Goal: Task Accomplishment & Management: Complete application form

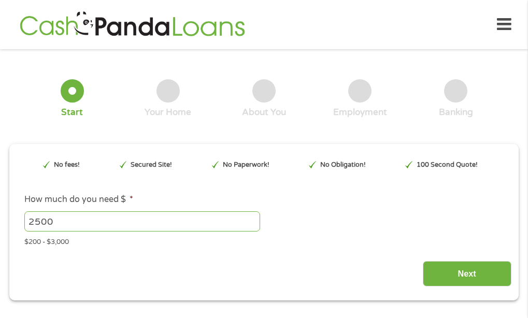
click at [96, 220] on input "2500" at bounding box center [142, 222] width 236 height 20
click at [443, 242] on div "$200 - $3,000" at bounding box center [264, 240] width 480 height 14
click at [459, 260] on div "Next" at bounding box center [264, 270] width 495 height 33
click at [458, 264] on input "Next" at bounding box center [467, 273] width 89 height 25
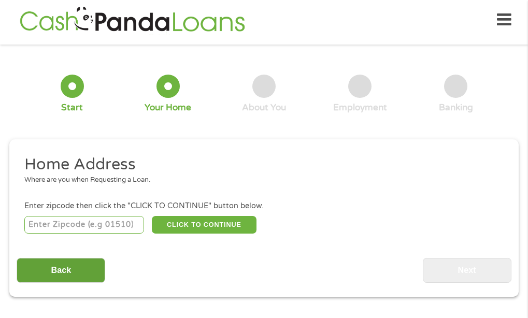
click at [66, 268] on input "Back" at bounding box center [61, 270] width 89 height 25
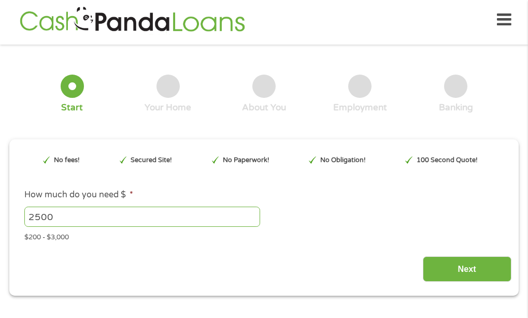
scroll to position [4, 4]
click at [469, 262] on input "Next" at bounding box center [467, 269] width 89 height 25
click at [466, 267] on input "Next" at bounding box center [467, 269] width 89 height 25
click at [465, 267] on input "Next" at bounding box center [467, 269] width 89 height 25
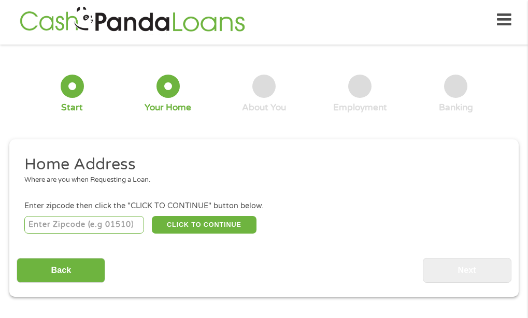
click at [99, 234] on div "CLICK TO CONTINUE Please recheck your Zipcode, it seems to be Incorrect" at bounding box center [264, 224] width 480 height 21
click at [103, 227] on input "number" at bounding box center [84, 225] width 120 height 18
type input "23422"
click at [201, 228] on button "CLICK TO CONTINUE" at bounding box center [204, 225] width 105 height 18
type input "23422"
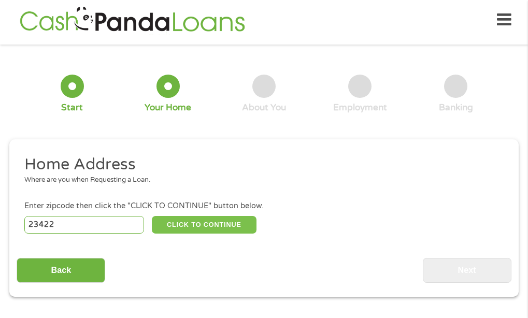
type input "Pungoteague"
select select "[US_STATE]"
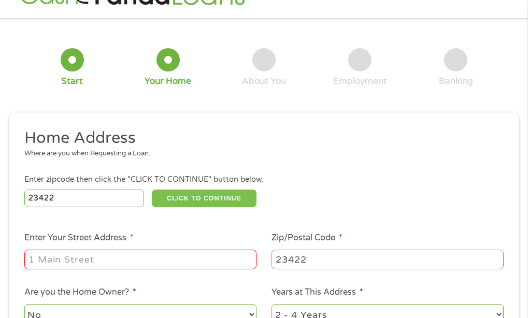
scroll to position [57, 0]
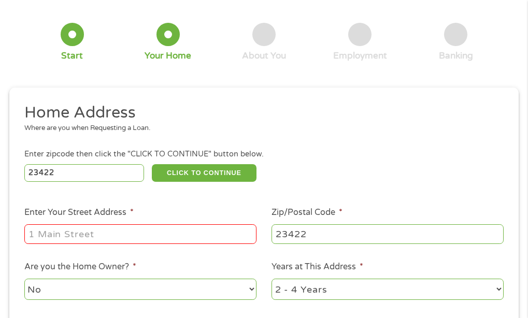
click at [177, 235] on input "Enter Your Street Address *" at bounding box center [140, 235] width 232 height 20
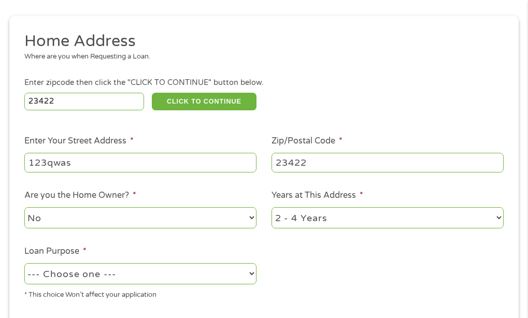
scroll to position [160, 0]
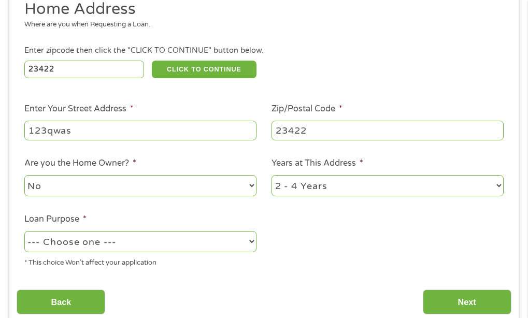
type input "123qwas"
click at [281, 197] on div "1 Year or less 1 - 2 Years 2 - 4 Years Over 4 Years" at bounding box center [388, 186] width 232 height 25
click at [172, 237] on select "--- Choose one --- Pay Bills Debt Consolidation Home Improvement Major Purchase…" at bounding box center [140, 241] width 232 height 21
select select "shorttermcash"
click at [24, 231] on select "--- Choose one --- Pay Bills Debt Consolidation Home Improvement Major Purchase…" at bounding box center [140, 241] width 232 height 21
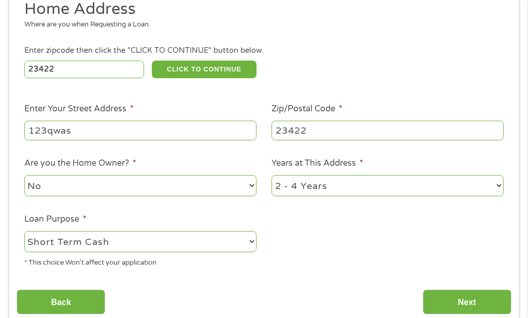
click at [491, 286] on div "Back Next" at bounding box center [264, 298] width 495 height 33
click at [468, 297] on input "Next" at bounding box center [467, 302] width 89 height 25
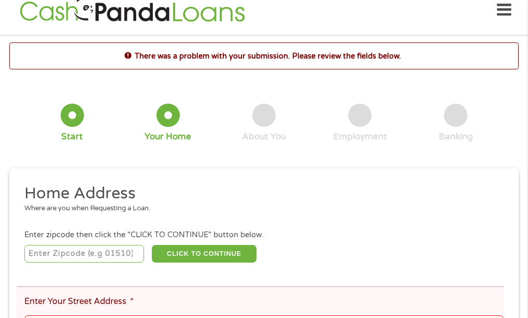
scroll to position [0, 0]
